Goal: Register for event/course

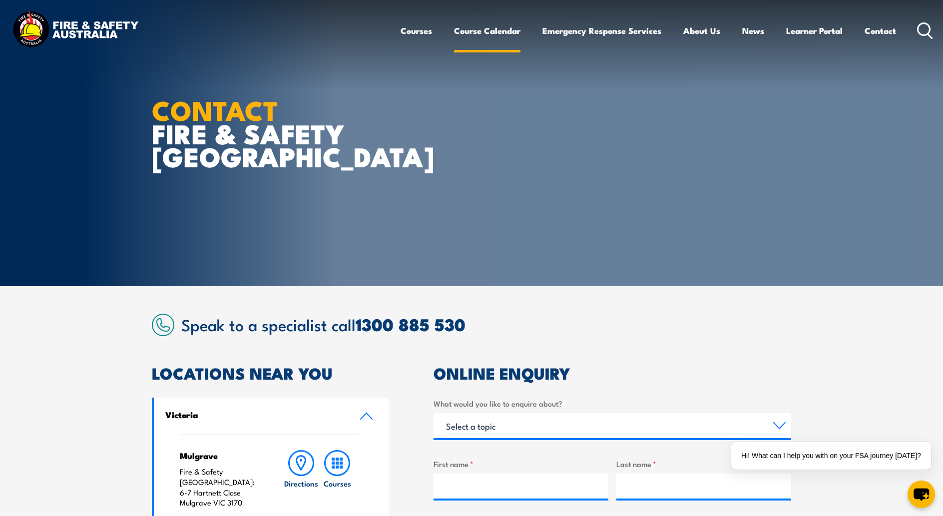
click at [480, 28] on link "Course Calendar" at bounding box center [487, 30] width 66 height 26
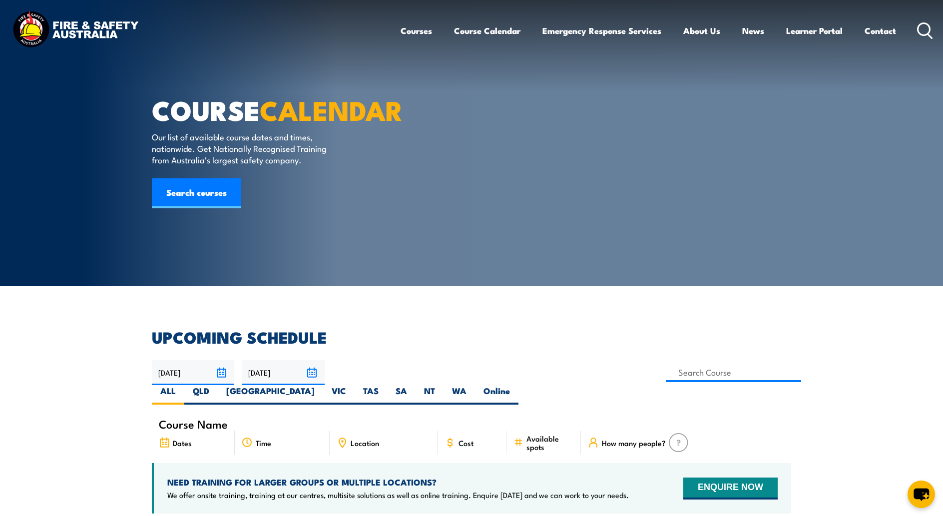
click at [95, 83] on section "COURSE CALENDAR Our list of available course dates and times, nationwide. Get N…" at bounding box center [471, 143] width 943 height 286
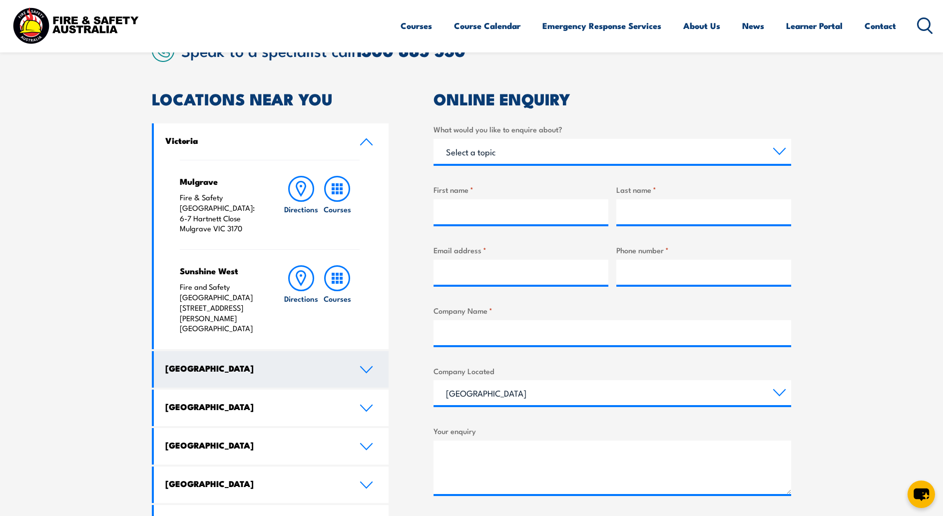
scroll to position [274, 0]
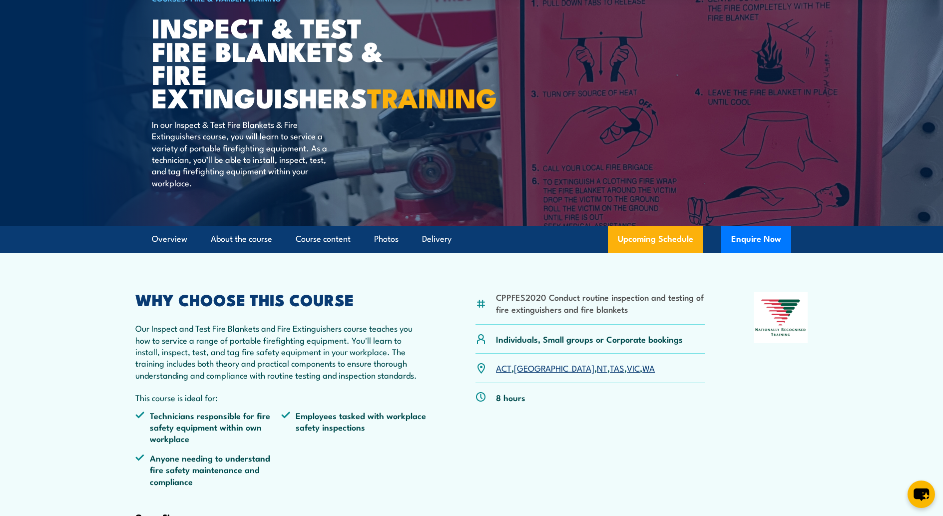
scroll to position [91, 0]
